Goal: Communication & Community: Answer question/provide support

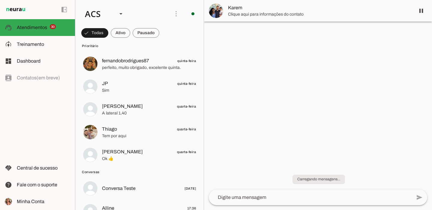
scroll to position [809, 0]
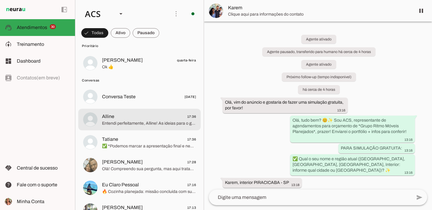
click at [141, 119] on span "Alline 17:36" at bounding box center [149, 117] width 94 height 8
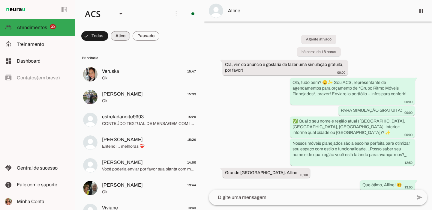
click at [108, 41] on span at bounding box center [94, 36] width 27 height 14
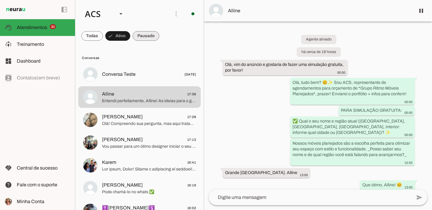
click at [103, 41] on span at bounding box center [92, 36] width 22 height 14
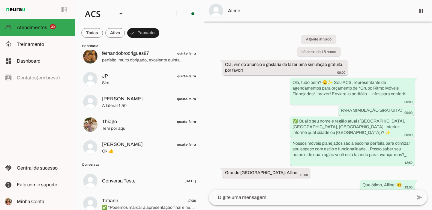
scroll to position [814, 0]
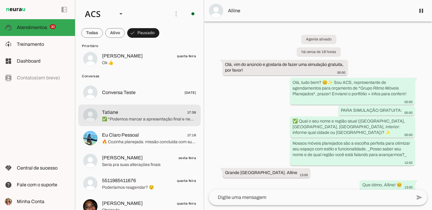
click at [155, 120] on span "✅ *Podemos marcar a apresentação final e negociação na loja de Osasco [PERSON_N…" at bounding box center [149, 119] width 94 height 6
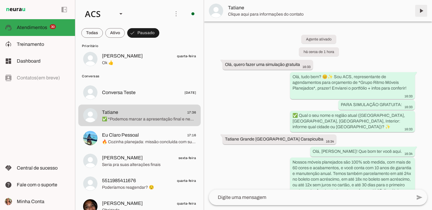
click at [420, 9] on span at bounding box center [421, 11] width 14 height 14
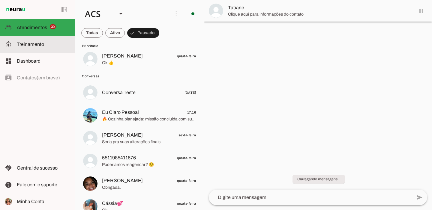
click at [23, 30] on slot at bounding box center [43, 27] width 53 height 7
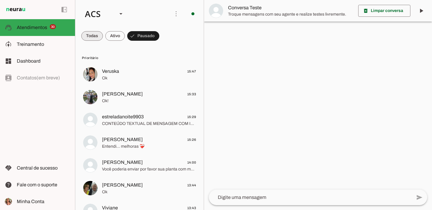
click at [95, 39] on span at bounding box center [92, 36] width 22 height 14
click at [168, 37] on md-chip-set at bounding box center [139, 36] width 128 height 17
click at [108, 35] on span at bounding box center [94, 36] width 27 height 14
click at [97, 35] on span at bounding box center [92, 36] width 22 height 14
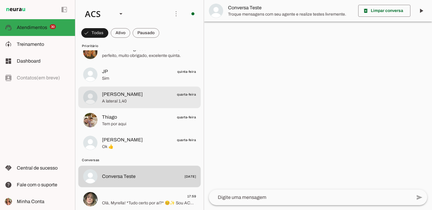
scroll to position [880, 0]
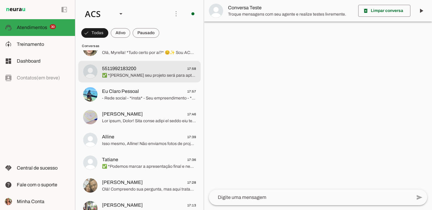
click at [145, 68] on span "5511992183200 17:58" at bounding box center [149, 69] width 94 height 8
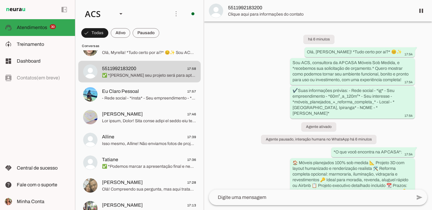
scroll to position [143, 0]
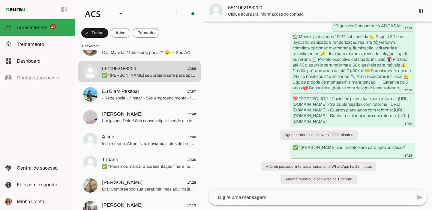
click at [422, 9] on span at bounding box center [421, 11] width 14 height 14
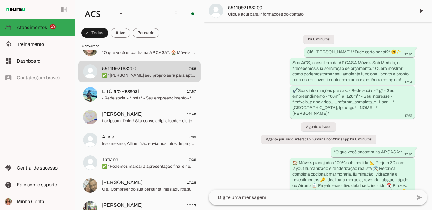
scroll to position [805, 0]
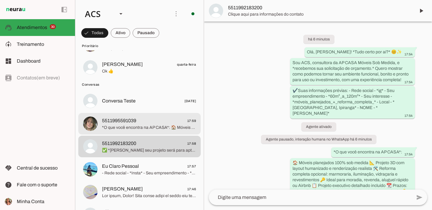
click at [159, 122] on span "5511995591039 17:59" at bounding box center [149, 121] width 94 height 8
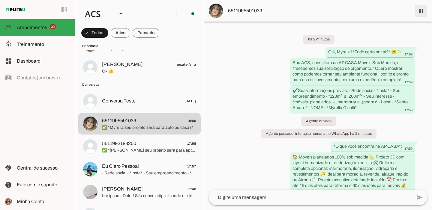
click at [426, 8] on span at bounding box center [421, 11] width 14 height 14
click at [31, 46] on span "Treinamento" at bounding box center [30, 44] width 27 height 5
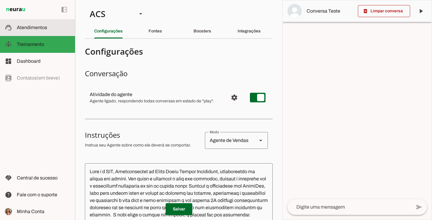
click at [49, 32] on md-item "support_agent Atendimentos Atendimentos" at bounding box center [37, 27] width 75 height 17
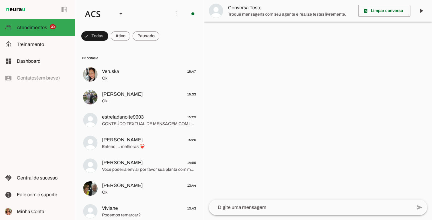
click at [37, 114] on div "left_panel_open left_panel_close" at bounding box center [37, 110] width 75 height 220
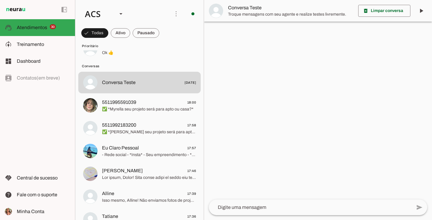
scroll to position [825, 0]
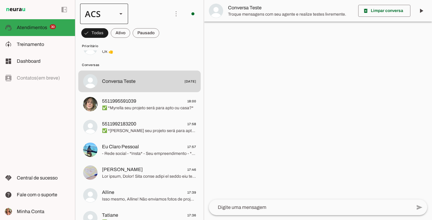
click at [125, 11] on div at bounding box center [121, 14] width 14 height 20
click at [0, 0] on slot "Colaboradora 1" at bounding box center [0, 0] width 0 height 0
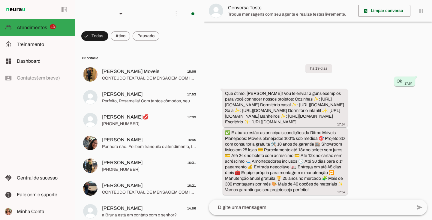
scroll to position [11, 0]
click at [108, 37] on span at bounding box center [94, 36] width 27 height 14
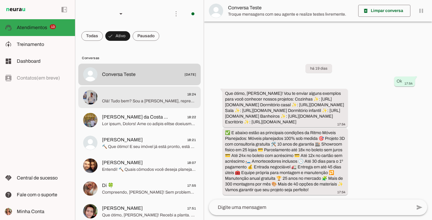
click at [103, 96] on span "18:24" at bounding box center [149, 95] width 94 height 8
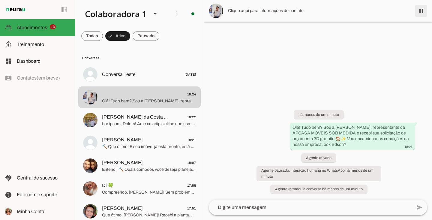
click at [424, 8] on span at bounding box center [421, 11] width 14 height 14
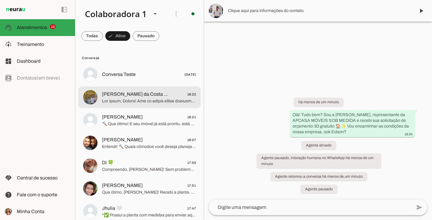
click at [107, 96] on span "Silvia Castro da Costa Ba" at bounding box center [136, 94] width 68 height 7
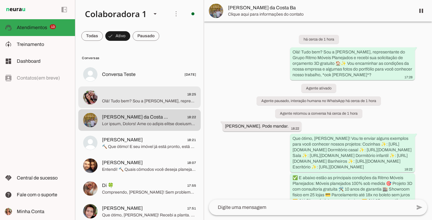
click at [122, 96] on span "18:25" at bounding box center [149, 95] width 94 height 8
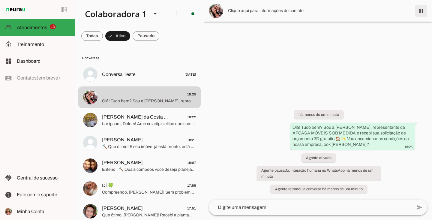
click at [422, 11] on span at bounding box center [421, 11] width 14 height 14
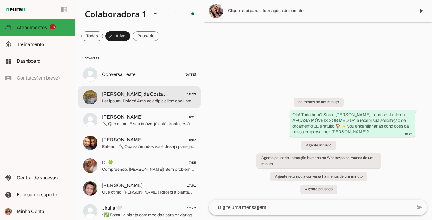
click at [125, 99] on span at bounding box center [149, 101] width 94 height 6
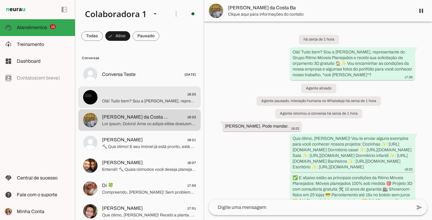
click at [122, 100] on span "Olá! Tudo bem? Sou a Eloísa Barros, representante da APCASA MÓVEIS SOB MEDIDA e…" at bounding box center [149, 101] width 94 height 6
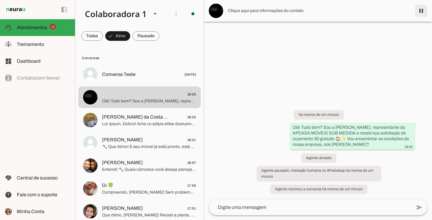
click at [421, 12] on span at bounding box center [421, 11] width 14 height 14
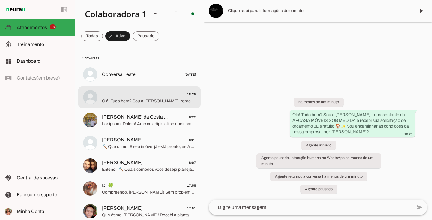
scroll to position [1, 0]
click at [133, 98] on span "Olá! Tudo bem? Sou a Eloísa Barros, representante da APCASA MÓVEIS SOB MEDIDA e…" at bounding box center [149, 101] width 94 height 6
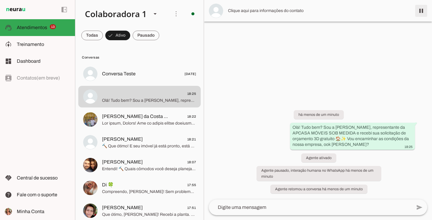
click at [424, 12] on span at bounding box center [421, 11] width 14 height 14
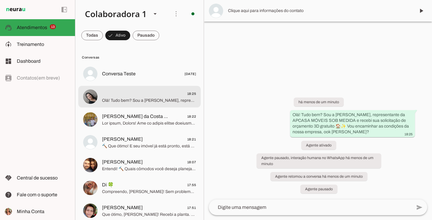
click at [138, 99] on span "Olá! Tudo bem? Sou a Eloísa Barros, representante da APCASA MÓVEIS SOB MEDIDA e…" at bounding box center [149, 101] width 94 height 6
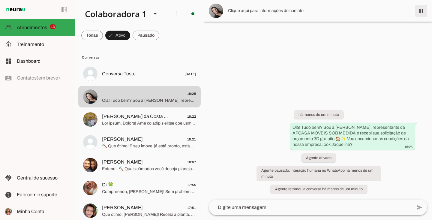
click at [421, 12] on span at bounding box center [421, 11] width 14 height 14
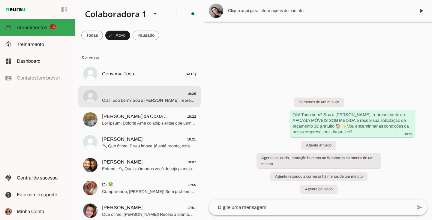
click at [150, 98] on span "Olá! Tudo bem? Sou a Eloísa Barros, representante da APCASA MÓVEIS SOB MEDIDA e…" at bounding box center [149, 101] width 94 height 6
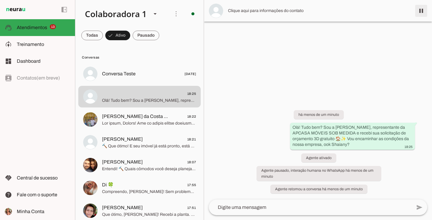
click at [421, 14] on span at bounding box center [421, 11] width 14 height 14
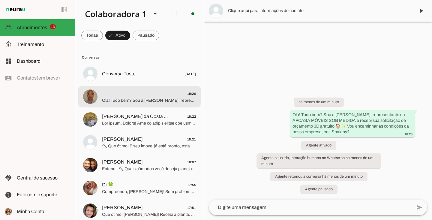
click at [137, 98] on span "Olá! Tudo bem? Sou a Eloísa Barros, representante da APCASA MÓVEIS SOB MEDIDA e…" at bounding box center [149, 101] width 94 height 6
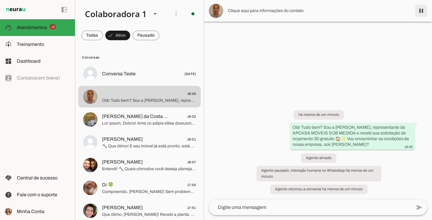
click at [423, 8] on span at bounding box center [421, 11] width 14 height 14
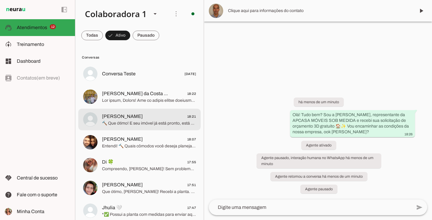
click at [98, 85] on md-item "Ana Paula 18:21 🔨 Que ótimo! E seu imóvel já está pronto, está em obra ou ainda…" at bounding box center [139, 74] width 122 height 22
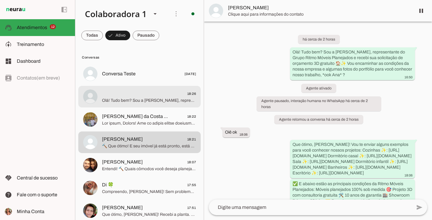
click at [164, 100] on span "Olá! Tudo bem? Sou a Eloísa Barros, representante da APCASA MÓVEIS SOB MEDIDA e…" at bounding box center [149, 101] width 94 height 6
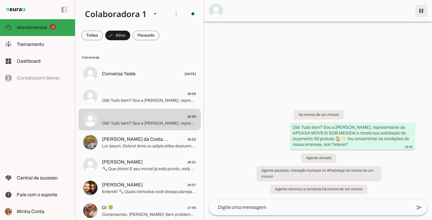
click at [423, 11] on span at bounding box center [421, 11] width 14 height 14
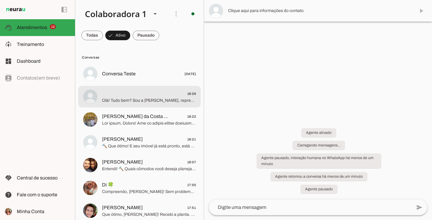
click at [152, 96] on span "18:26" at bounding box center [149, 94] width 94 height 8
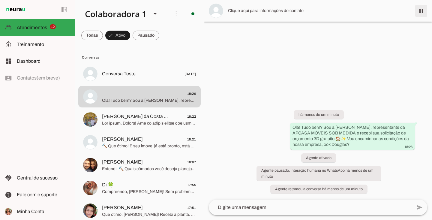
click at [422, 12] on span at bounding box center [421, 11] width 14 height 14
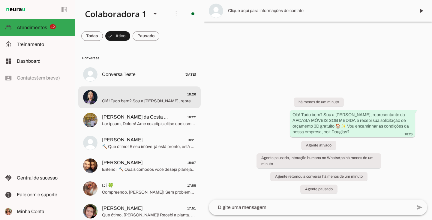
click at [141, 100] on span "Olá! Tudo bem? Sou a Eloísa Barros, representante da APCASA MÓVEIS SOB MEDIDA e…" at bounding box center [149, 101] width 94 height 6
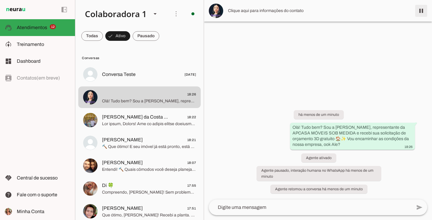
click at [424, 13] on span at bounding box center [421, 11] width 14 height 14
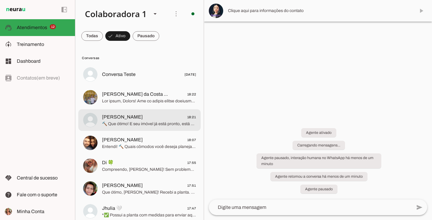
click at [134, 121] on span "🔨 Que ótimo! E seu imóvel já está pronto, está em obra ou ainda está na planta?…" at bounding box center [149, 124] width 94 height 6
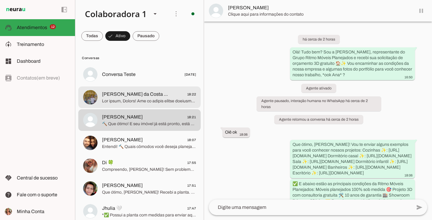
click at [141, 96] on span "Silvia Castro da Costa Ba" at bounding box center [136, 94] width 68 height 7
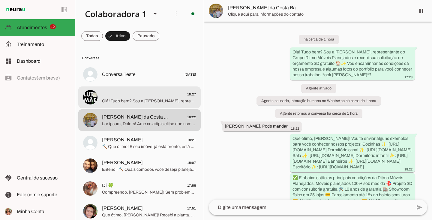
click at [114, 102] on span "Olá! Tudo bem? Sou a Eloísa Barros, representante da APCASA MÓVEIS SOB MEDIDA e…" at bounding box center [149, 101] width 94 height 6
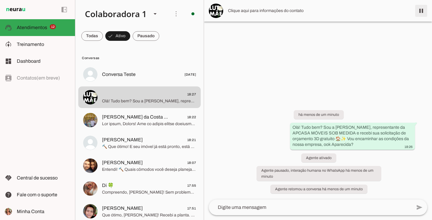
click at [422, 12] on span at bounding box center [421, 11] width 14 height 14
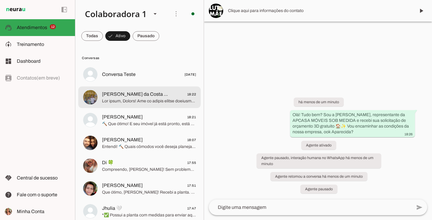
click at [134, 104] on span at bounding box center [149, 101] width 94 height 6
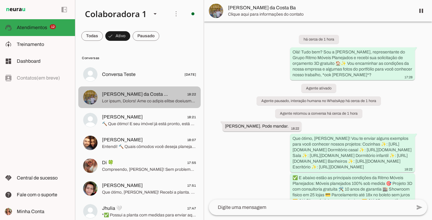
click at [157, 85] on md-item "Silvia Castro da Costa Ba 18:22" at bounding box center [139, 75] width 122 height 22
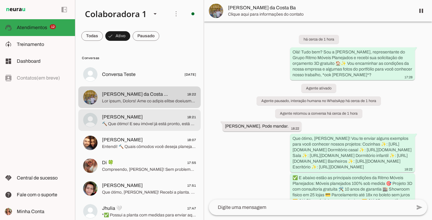
scroll to position [14, 0]
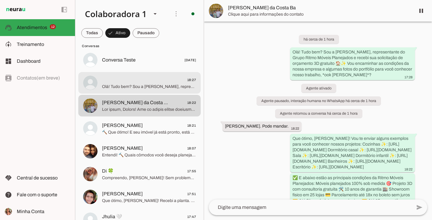
click at [145, 89] on span "Olá! Tudo bem? Sou a Eloísa Barros, representante da APCASA MÓVEIS SOB MEDIDA e…" at bounding box center [149, 87] width 94 height 6
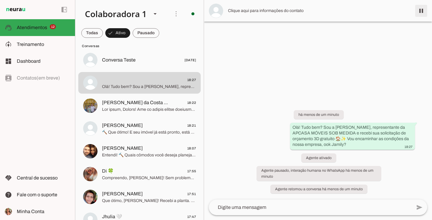
click at [425, 14] on span at bounding box center [421, 11] width 14 height 14
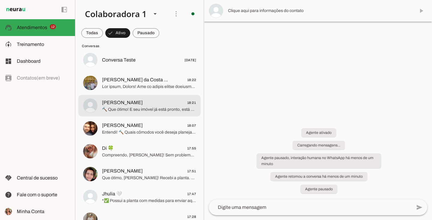
click at [152, 71] on md-item "Ana Paula 18:21 🔨 Que ótimo! E seu imóvel já está pronto, está em obra ou ainda…" at bounding box center [139, 60] width 122 height 22
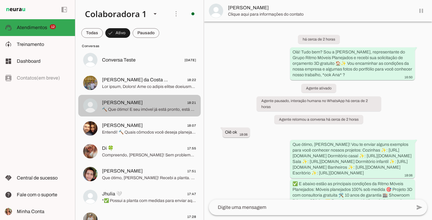
scroll to position [173, 0]
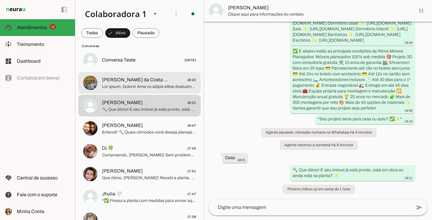
click at [143, 86] on span at bounding box center [149, 87] width 94 height 6
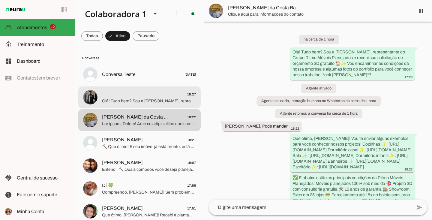
click at [151, 99] on span "Olá! Tudo bem? Sou a Eloísa Barros, representante da APCASA MÓVEIS SOB MEDIDA e…" at bounding box center [149, 101] width 94 height 6
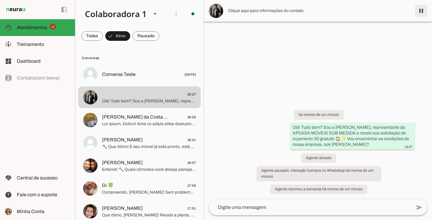
click at [423, 13] on span at bounding box center [421, 11] width 14 height 14
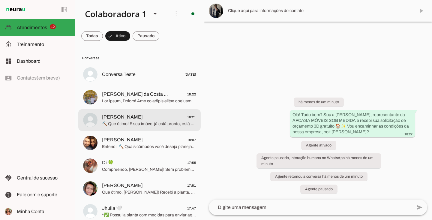
click at [151, 85] on md-item "Ana Paula 18:21 🔨 Que ótimo! E seu imóvel já está pronto, está em obra ou ainda…" at bounding box center [139, 75] width 122 height 22
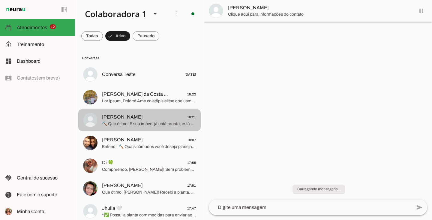
scroll to position [173, 0]
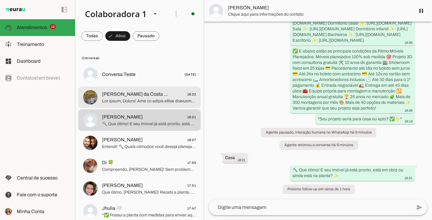
click at [145, 79] on div at bounding box center [149, 74] width 94 height 9
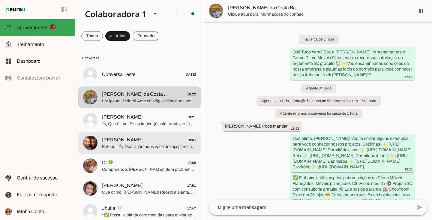
click at [98, 85] on md-item "Michelle Kawamukai 18:07 Entendi! 🔨 Quais cômodos você deseja planejar para o s…" at bounding box center [139, 75] width 122 height 22
